Goal: Task Accomplishment & Management: Manage account settings

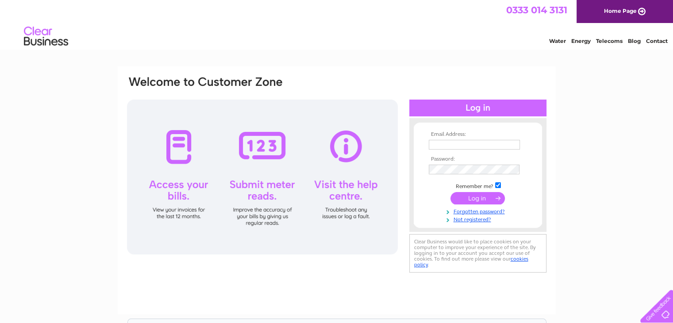
type input "info@pentlandlodgehouse.co.uk"
click at [472, 199] on input "submit" at bounding box center [477, 198] width 54 height 12
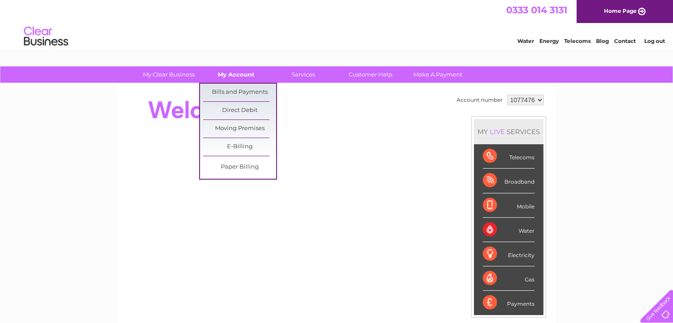
click at [234, 73] on link "My Account" at bounding box center [235, 74] width 73 height 16
click at [225, 92] on link "Bills and Payments" at bounding box center [239, 93] width 73 height 18
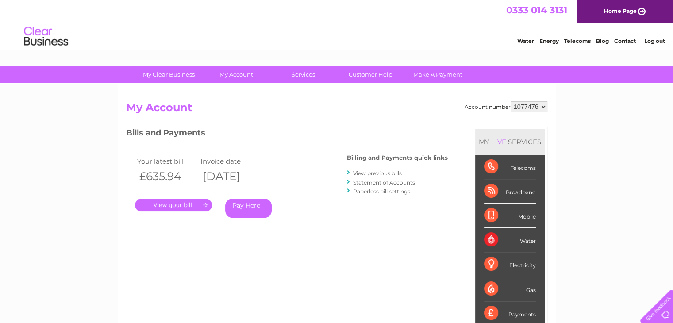
click at [165, 206] on link "." at bounding box center [173, 205] width 77 height 13
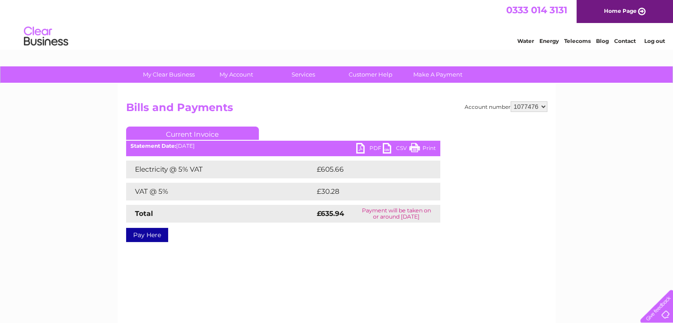
click at [362, 145] on link "PDF" at bounding box center [369, 149] width 27 height 13
